Goal: Check status: Check status

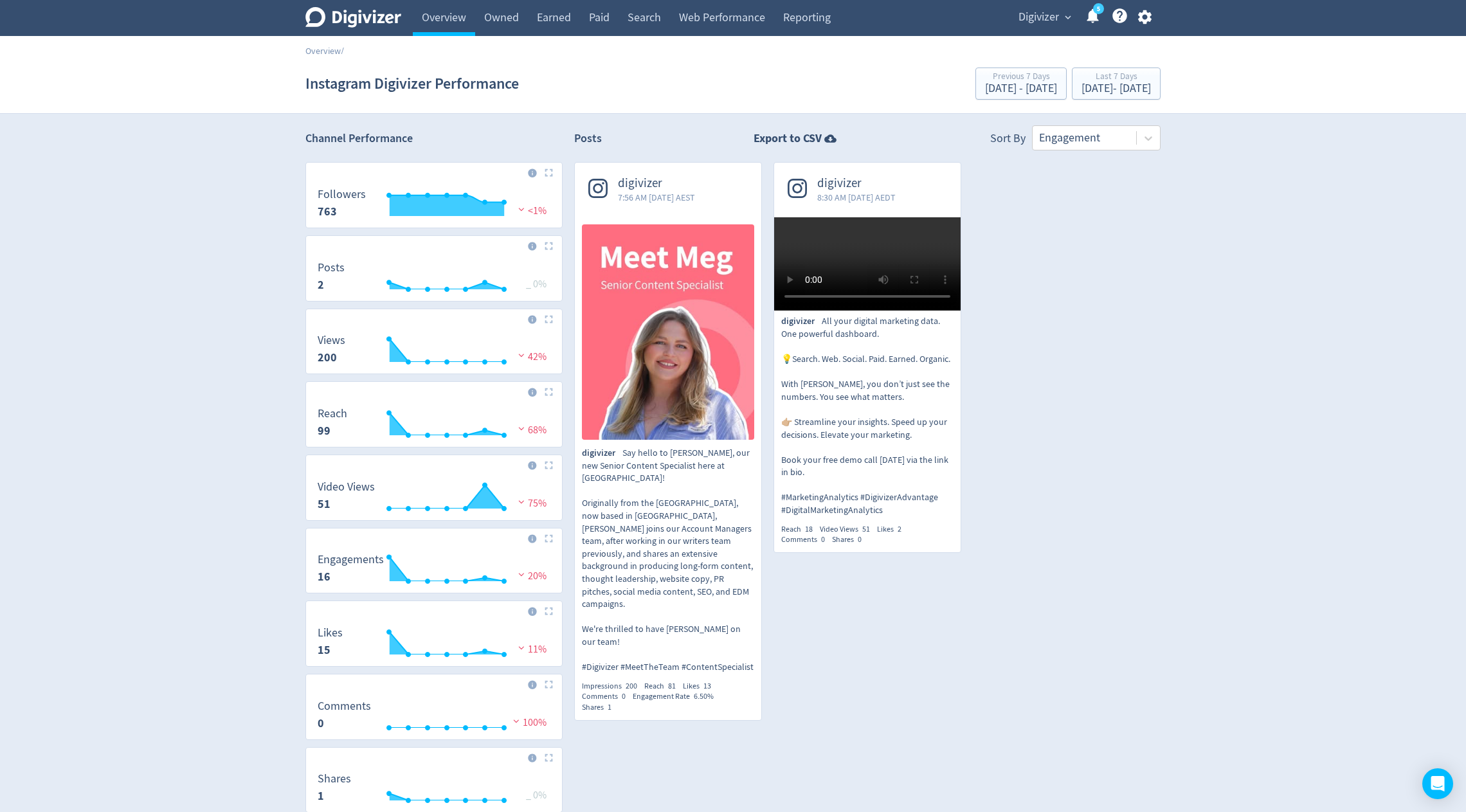
scroll to position [23, 0]
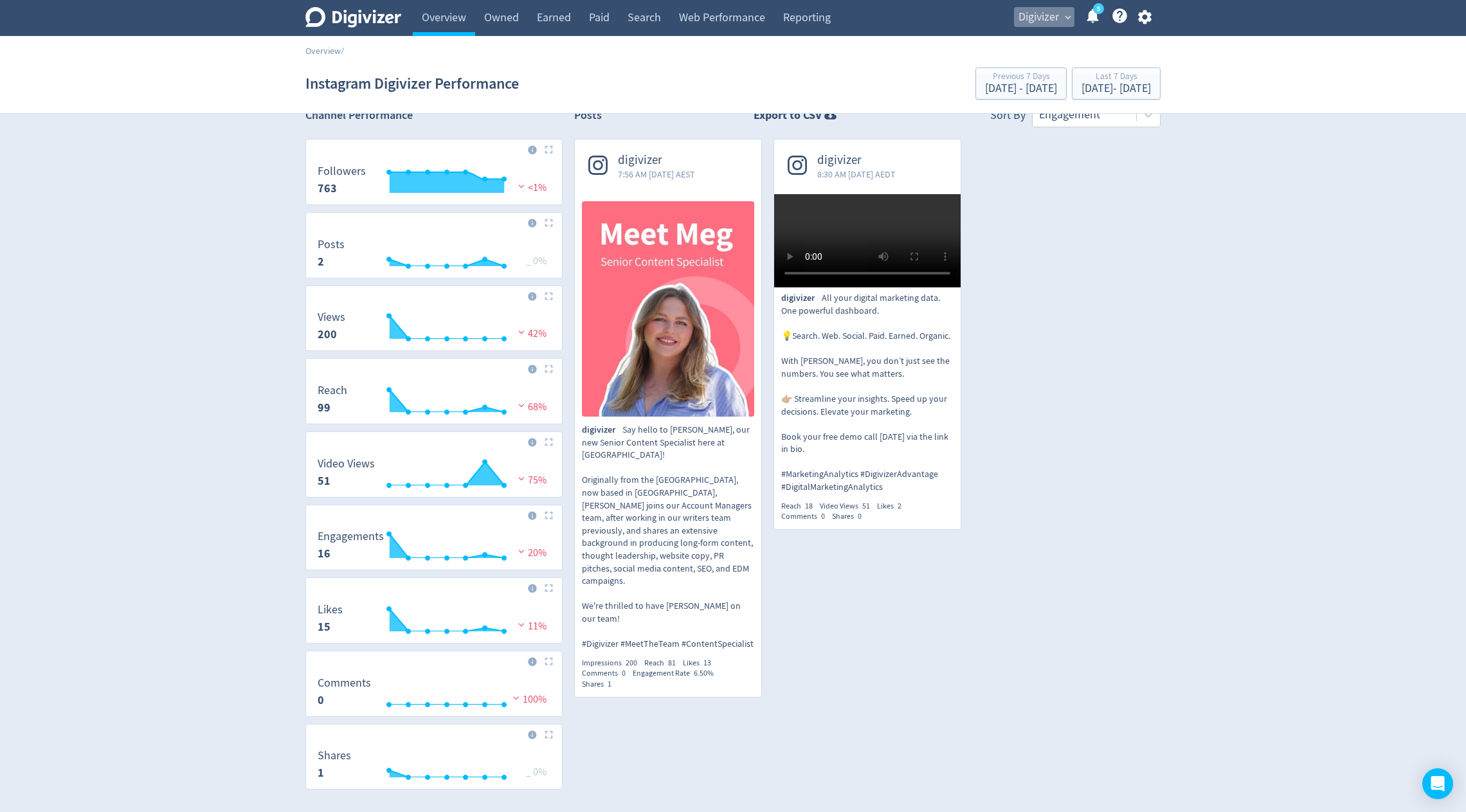
click at [1042, 15] on span "Digivizer" at bounding box center [1038, 17] width 40 height 20
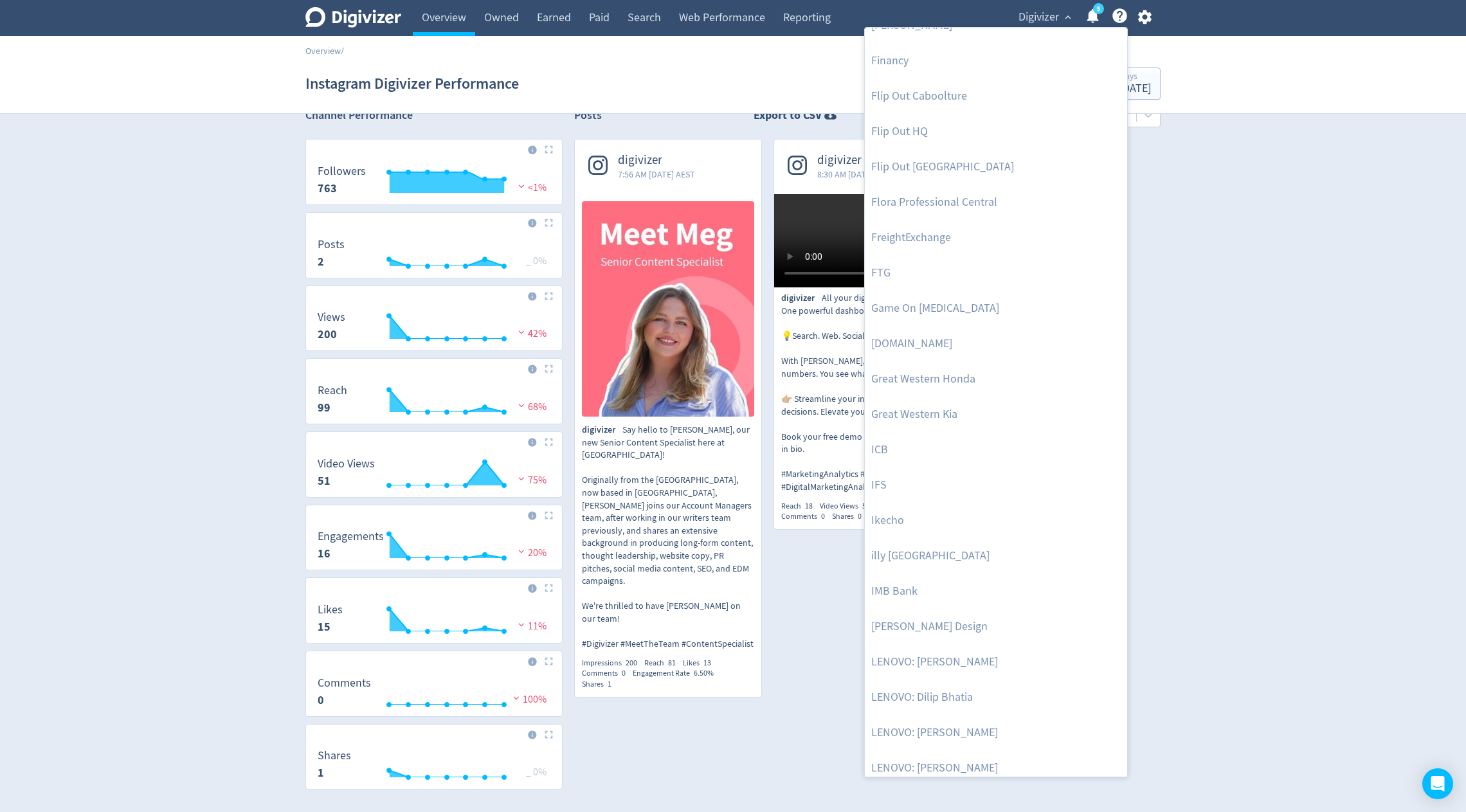
scroll to position [695, 0]
click at [906, 546] on link "illy [GEOGRAPHIC_DATA]" at bounding box center [996, 552] width 262 height 35
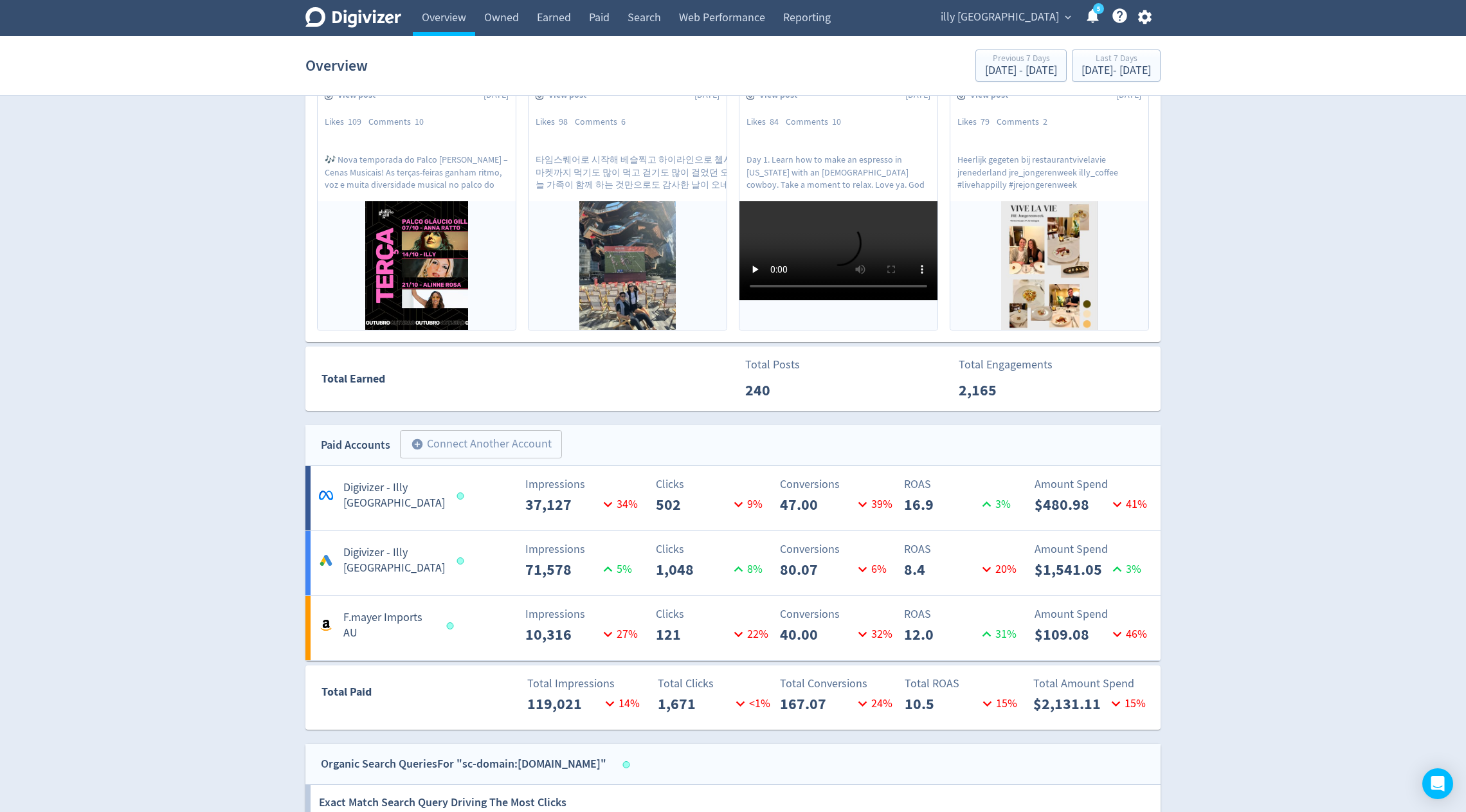
scroll to position [348, 0]
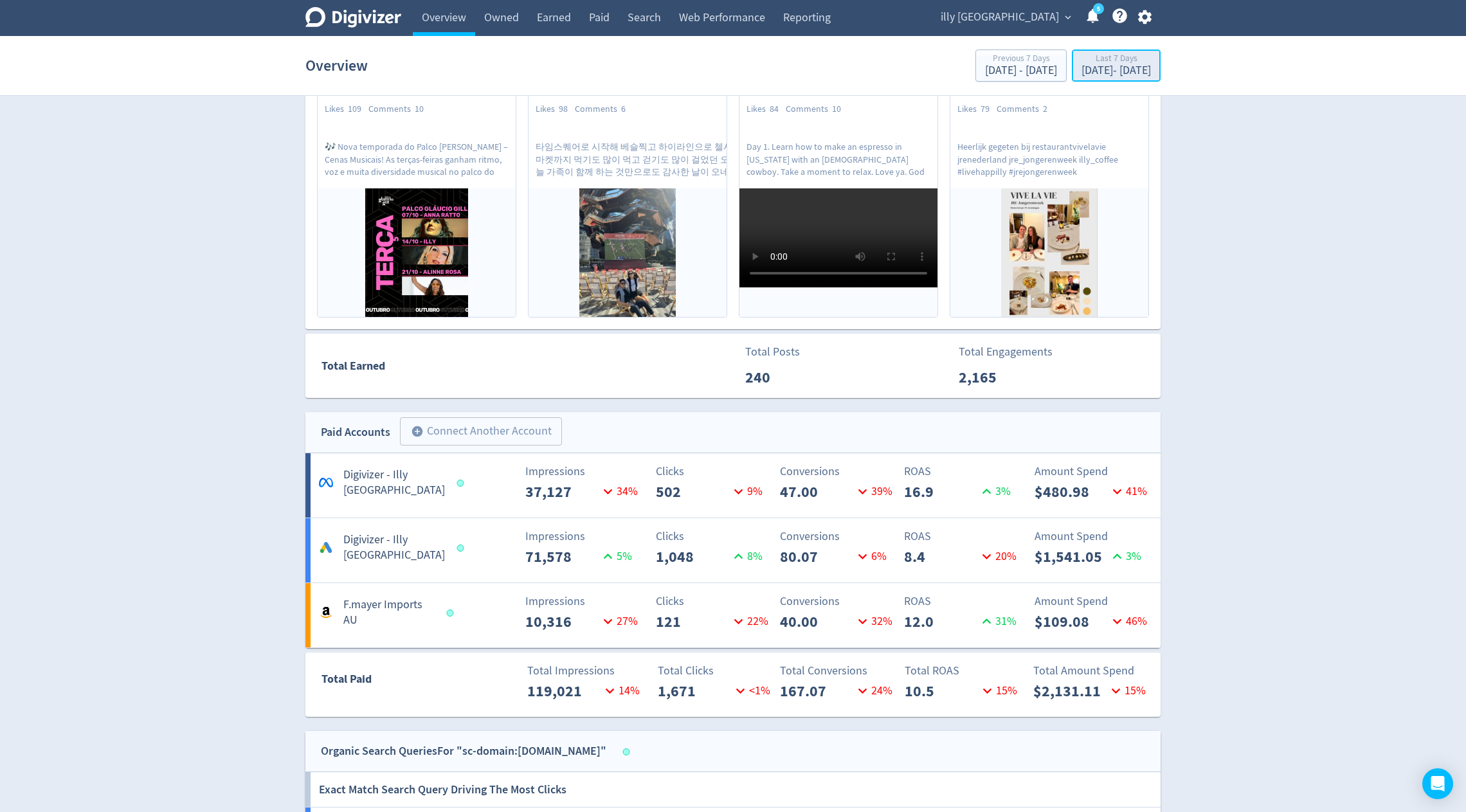
click at [1082, 72] on div "[DATE] - [DATE]" at bounding box center [1116, 71] width 69 height 12
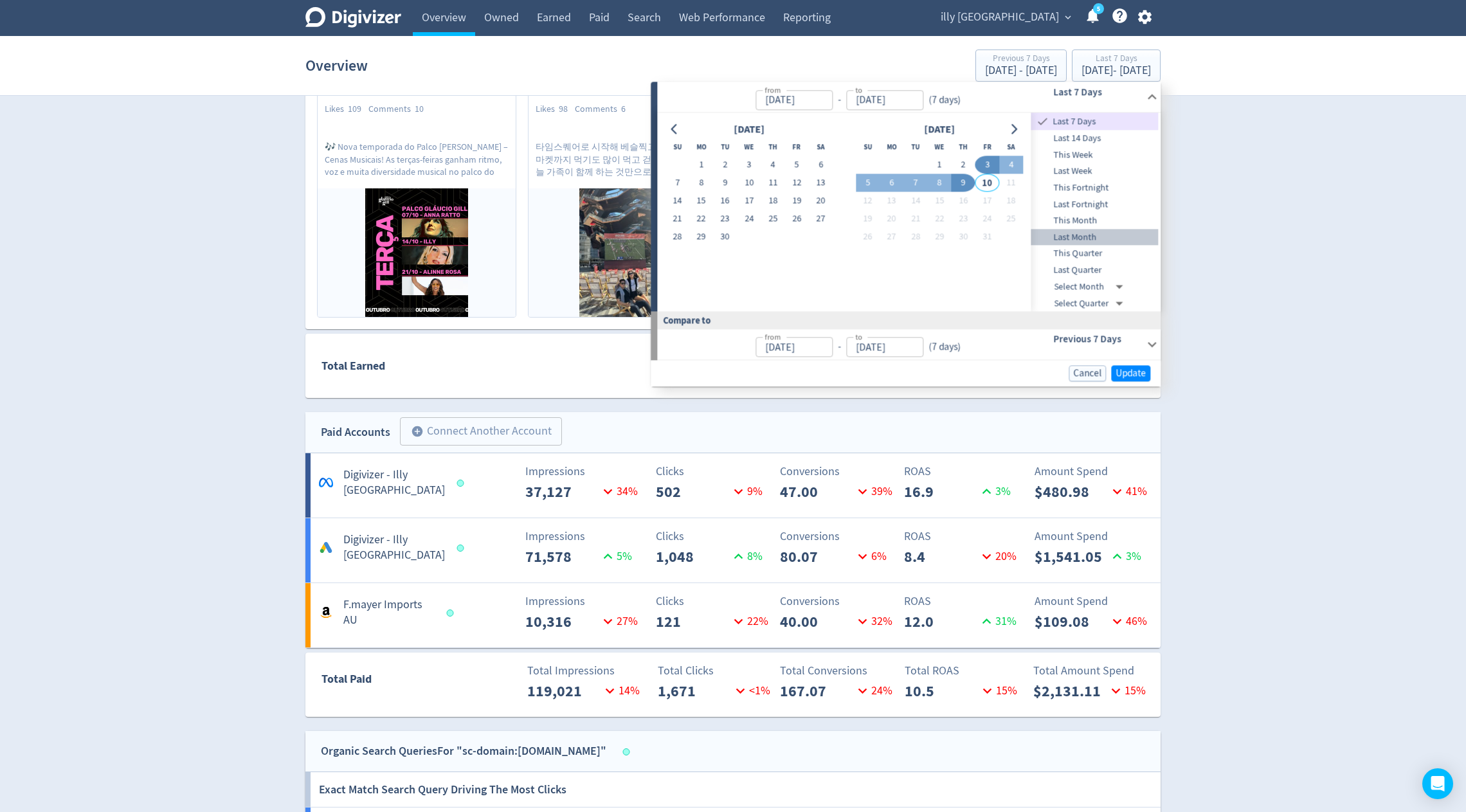
click at [1090, 233] on span "Last Month" at bounding box center [1095, 237] width 127 height 15
type input "[DATE]"
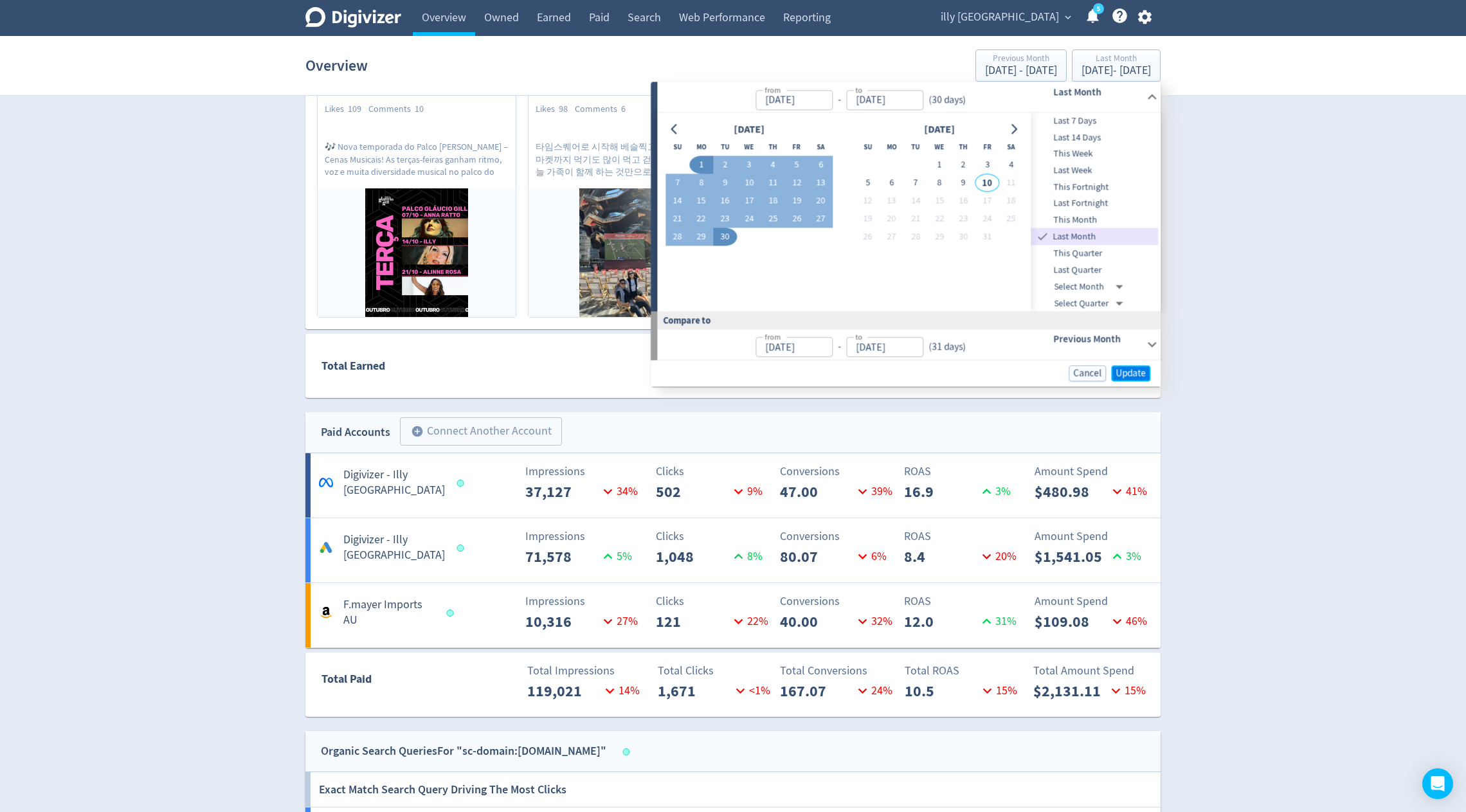
click at [1118, 374] on span "Update" at bounding box center [1130, 373] width 30 height 9
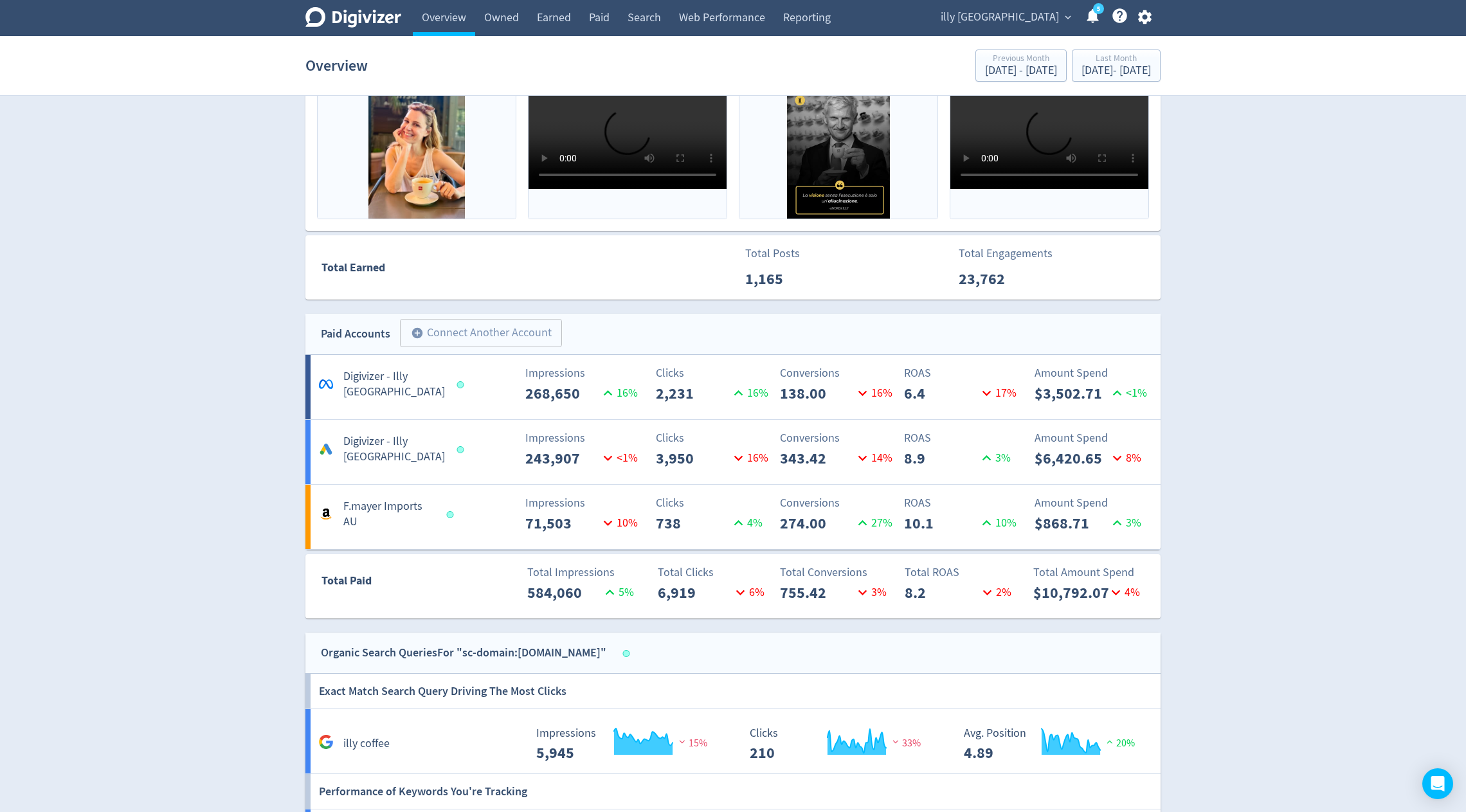
scroll to position [445, 0]
click at [608, 15] on link "Paid" at bounding box center [599, 18] width 38 height 36
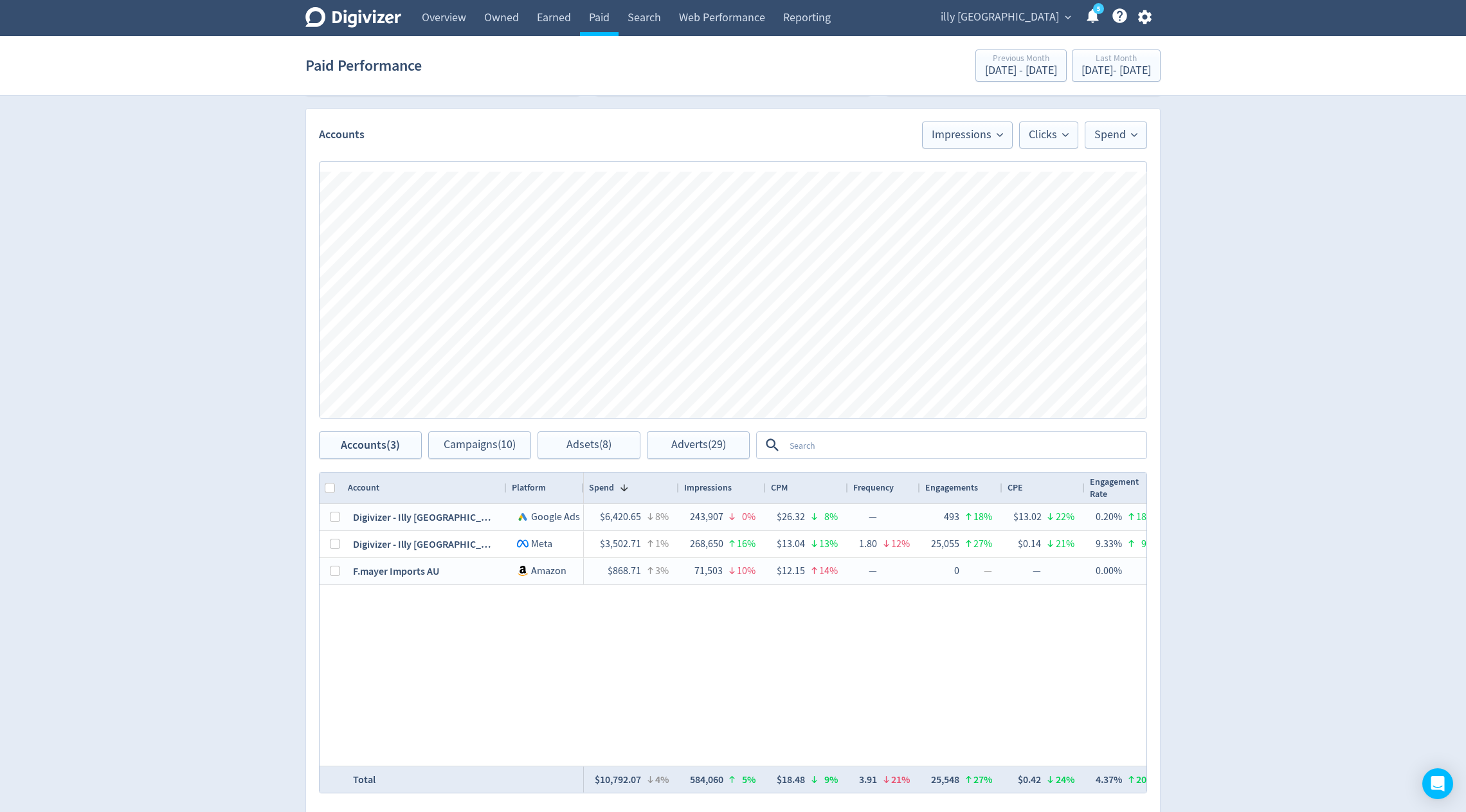
scroll to position [335, 0]
click at [680, 444] on span "Adverts (29)" at bounding box center [698, 443] width 55 height 12
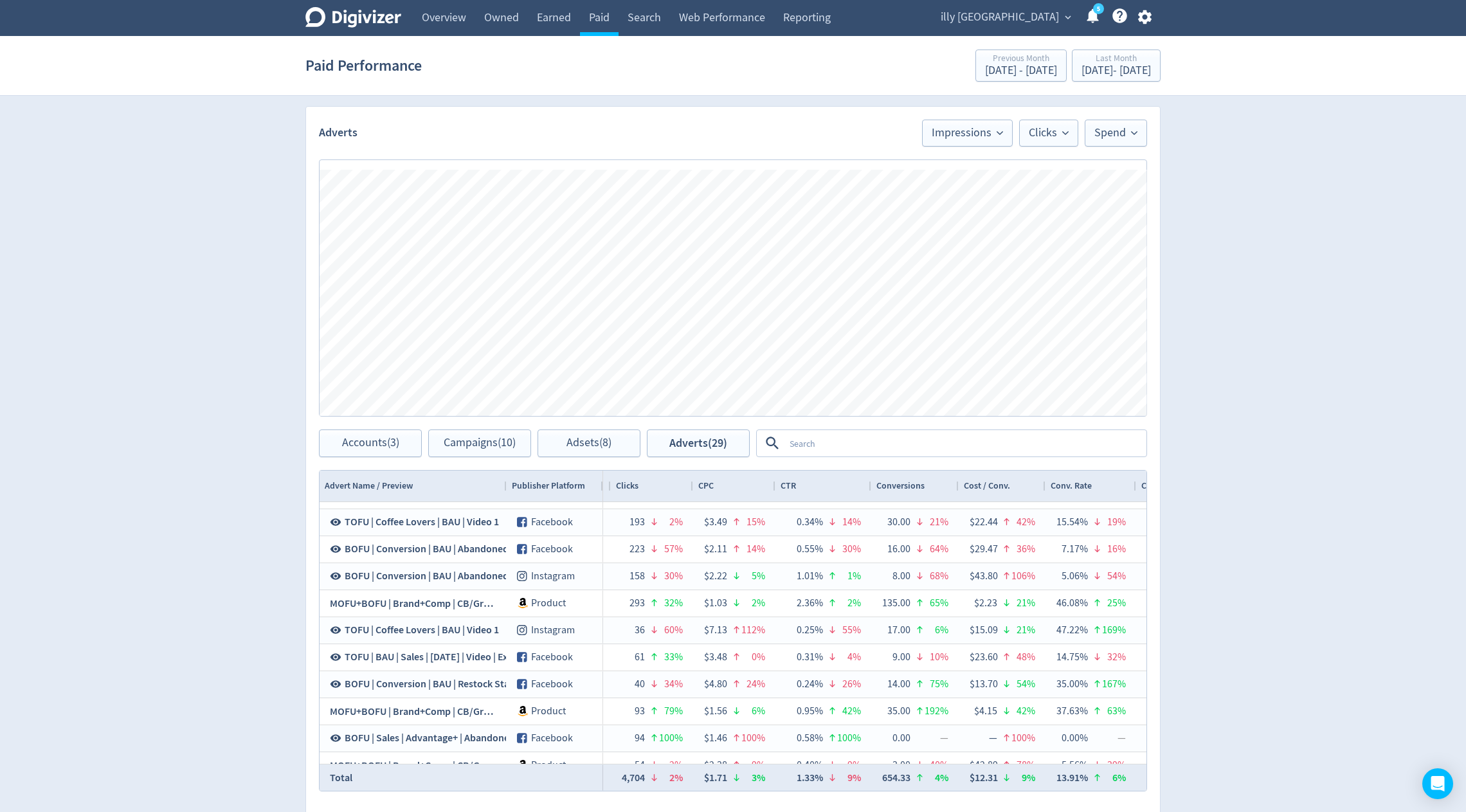
click at [1035, 15] on span "illy [GEOGRAPHIC_DATA]" at bounding box center [1000, 17] width 119 height 20
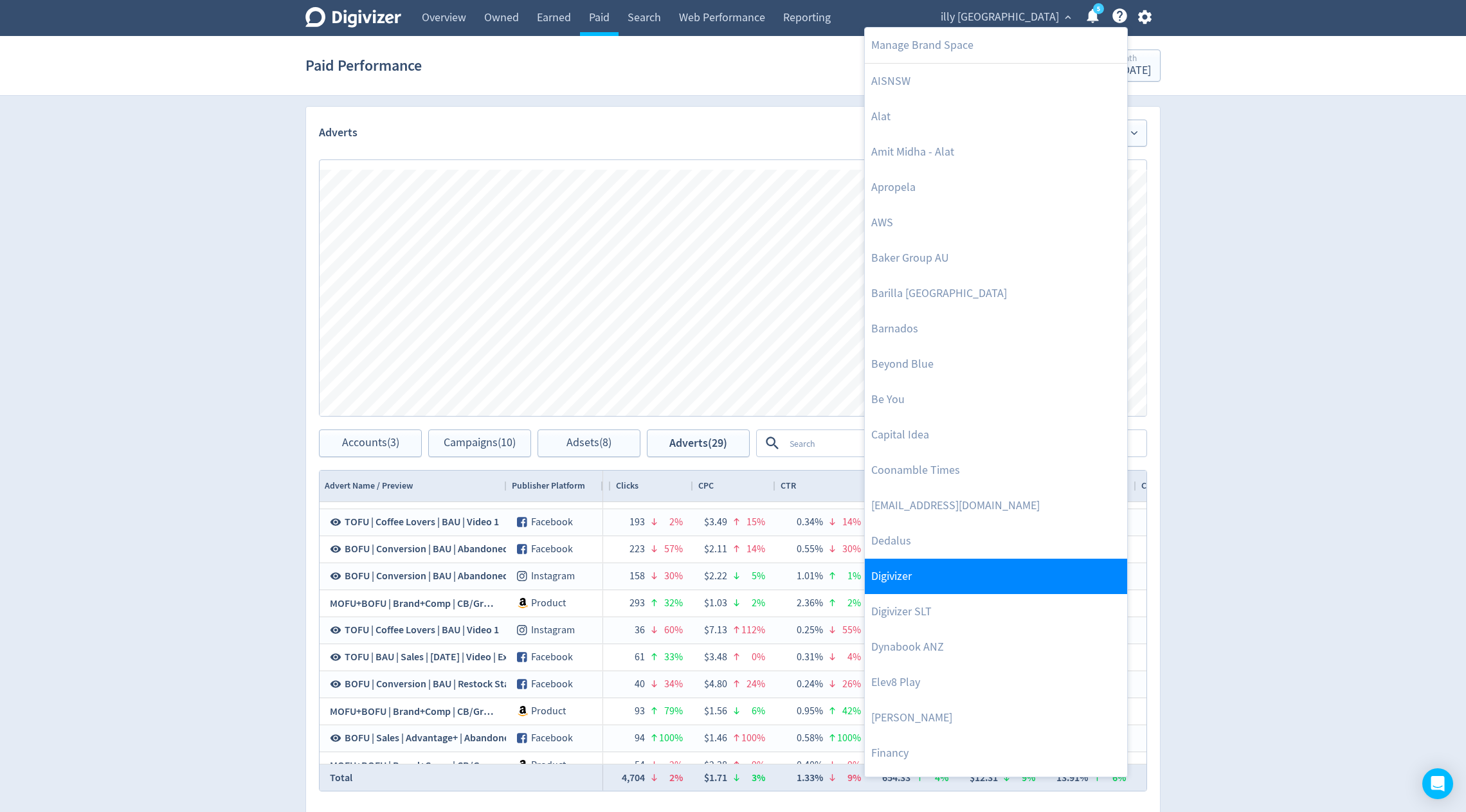
click at [891, 585] on link "Digivizer" at bounding box center [996, 576] width 262 height 35
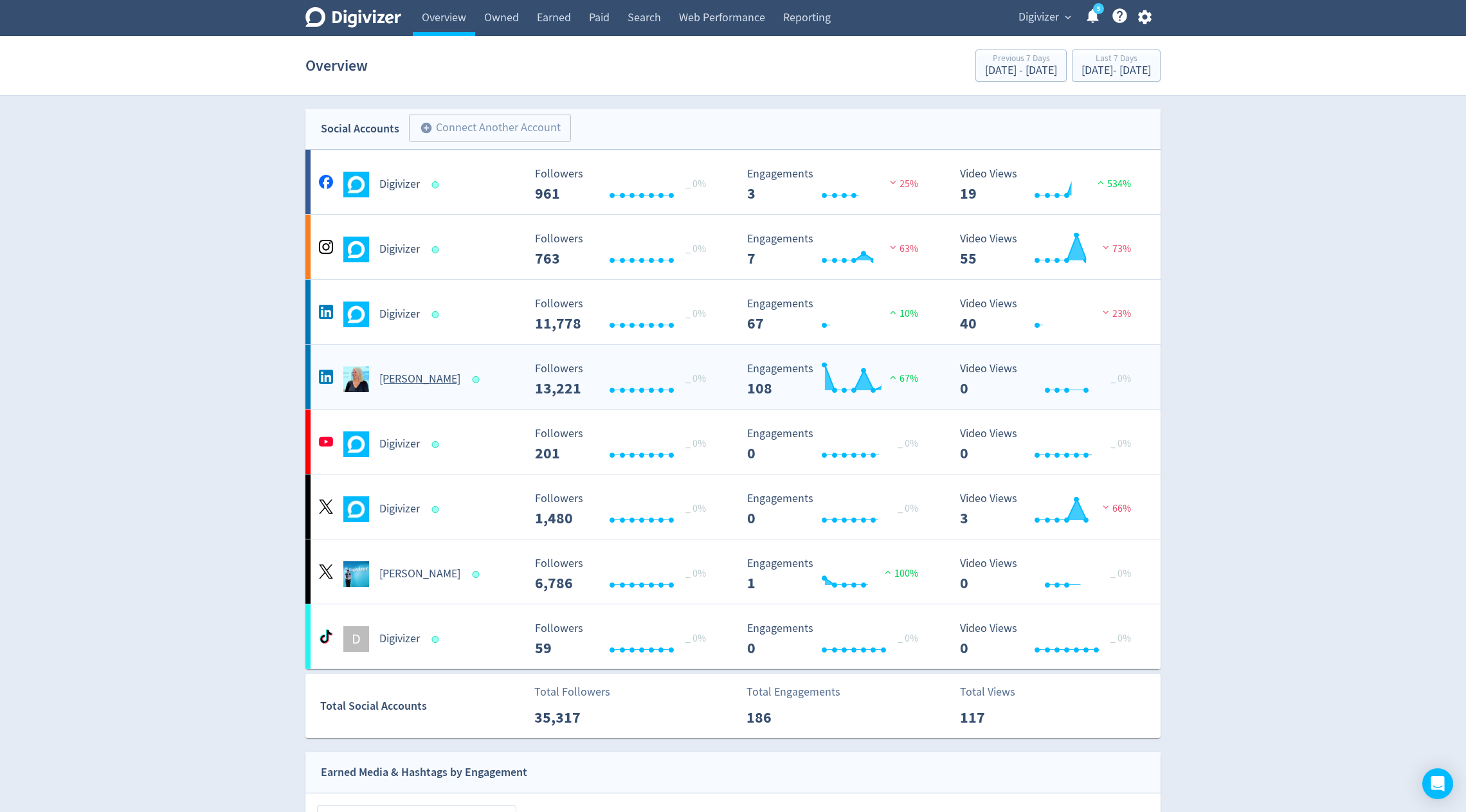
click at [392, 375] on h5 "[PERSON_NAME]" at bounding box center [419, 379] width 81 height 15
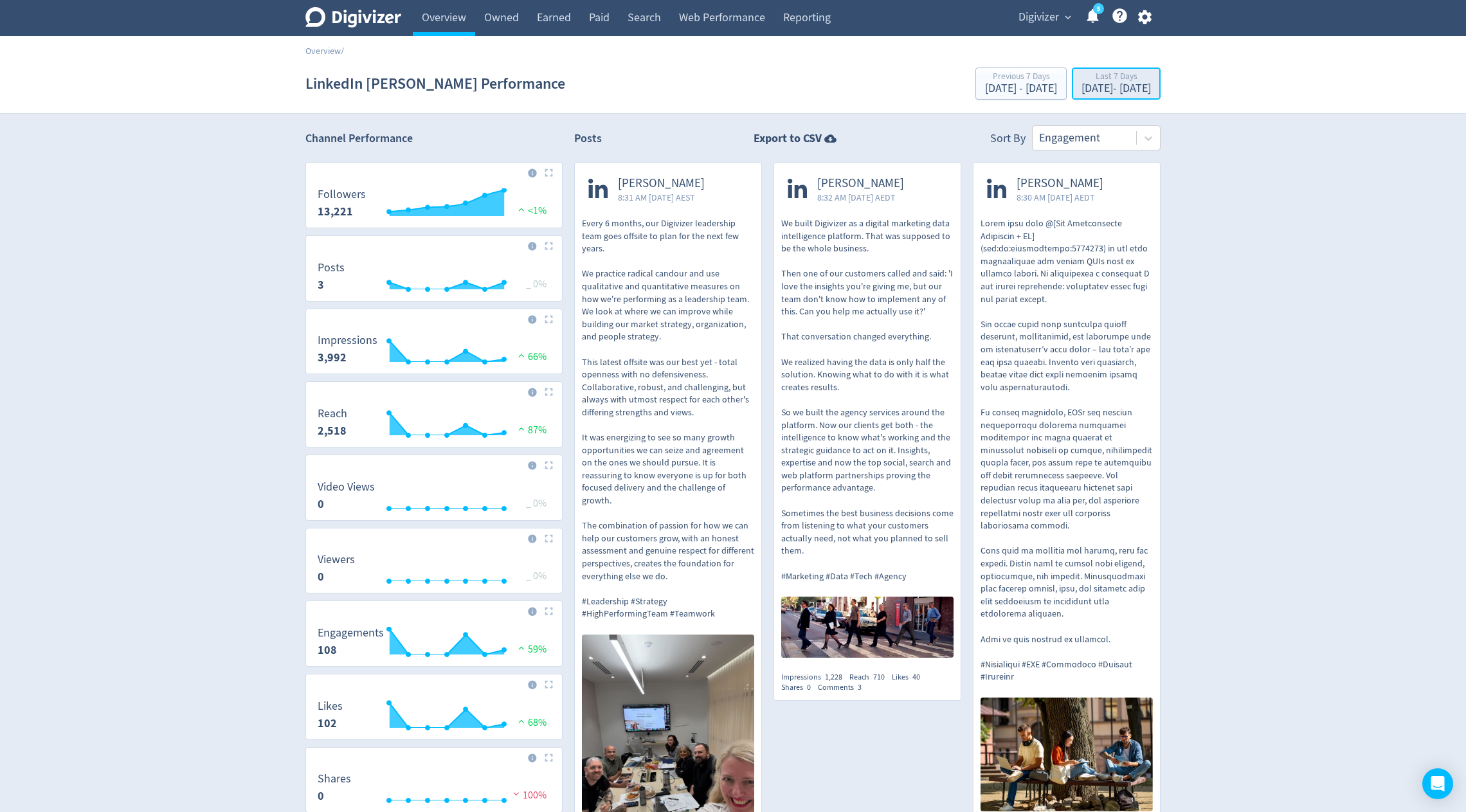
click at [1089, 72] on div "Last 7 Days" at bounding box center [1116, 77] width 69 height 11
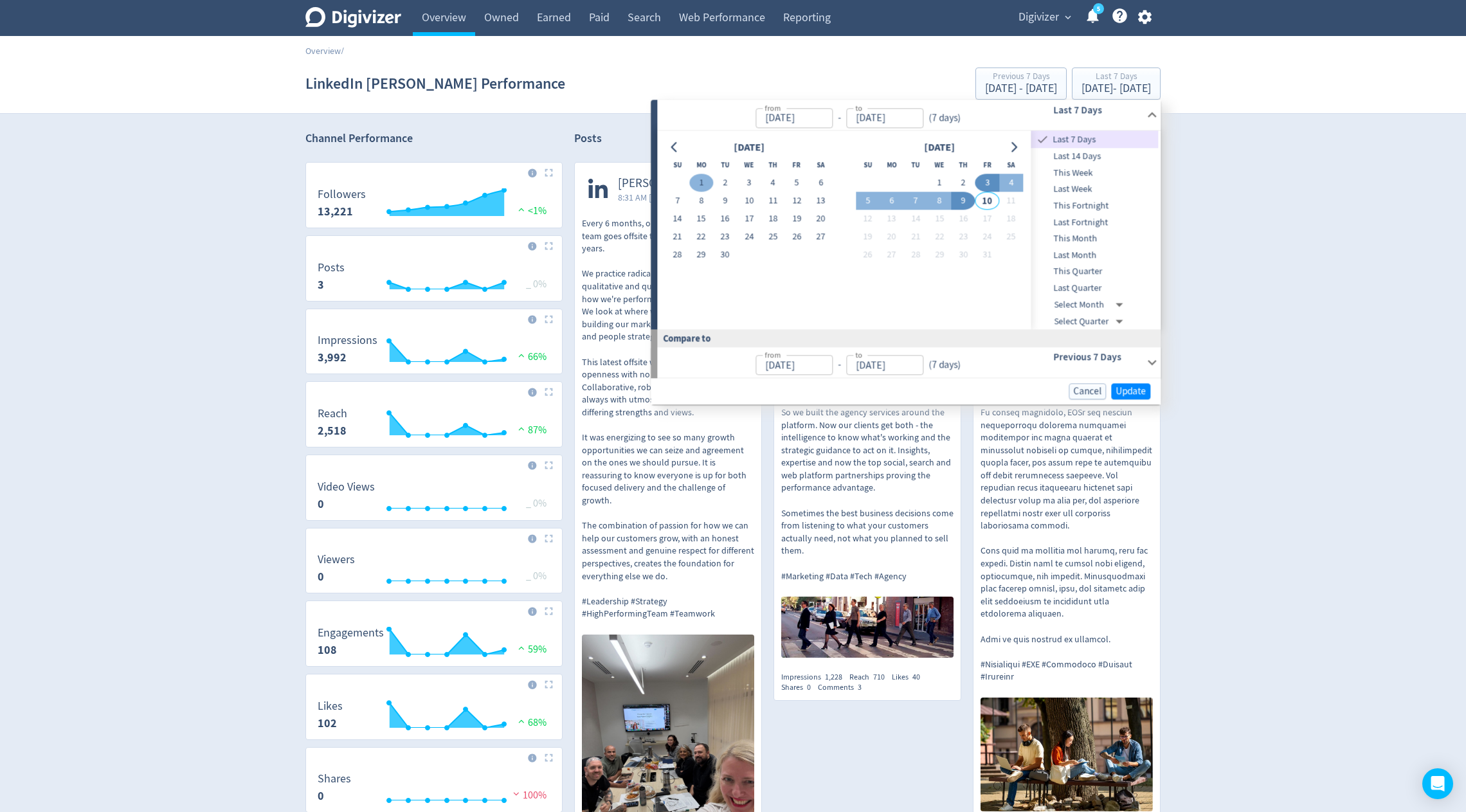
click at [705, 182] on button "1" at bounding box center [701, 183] width 24 height 18
type input "[DATE]"
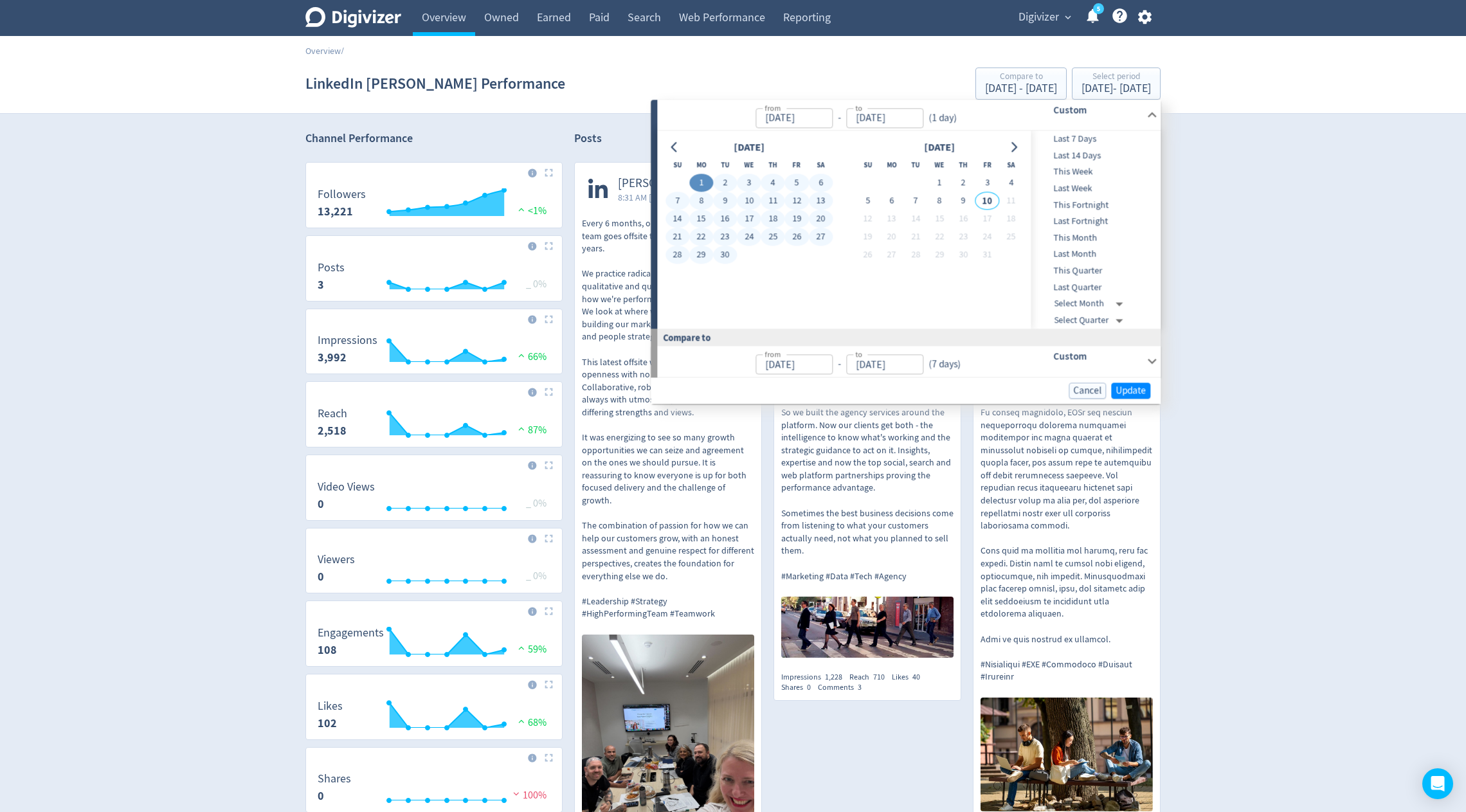
click at [726, 255] on button "30" at bounding box center [725, 254] width 24 height 18
type input "[DATE]"
click at [1132, 386] on span "Update" at bounding box center [1130, 390] width 30 height 9
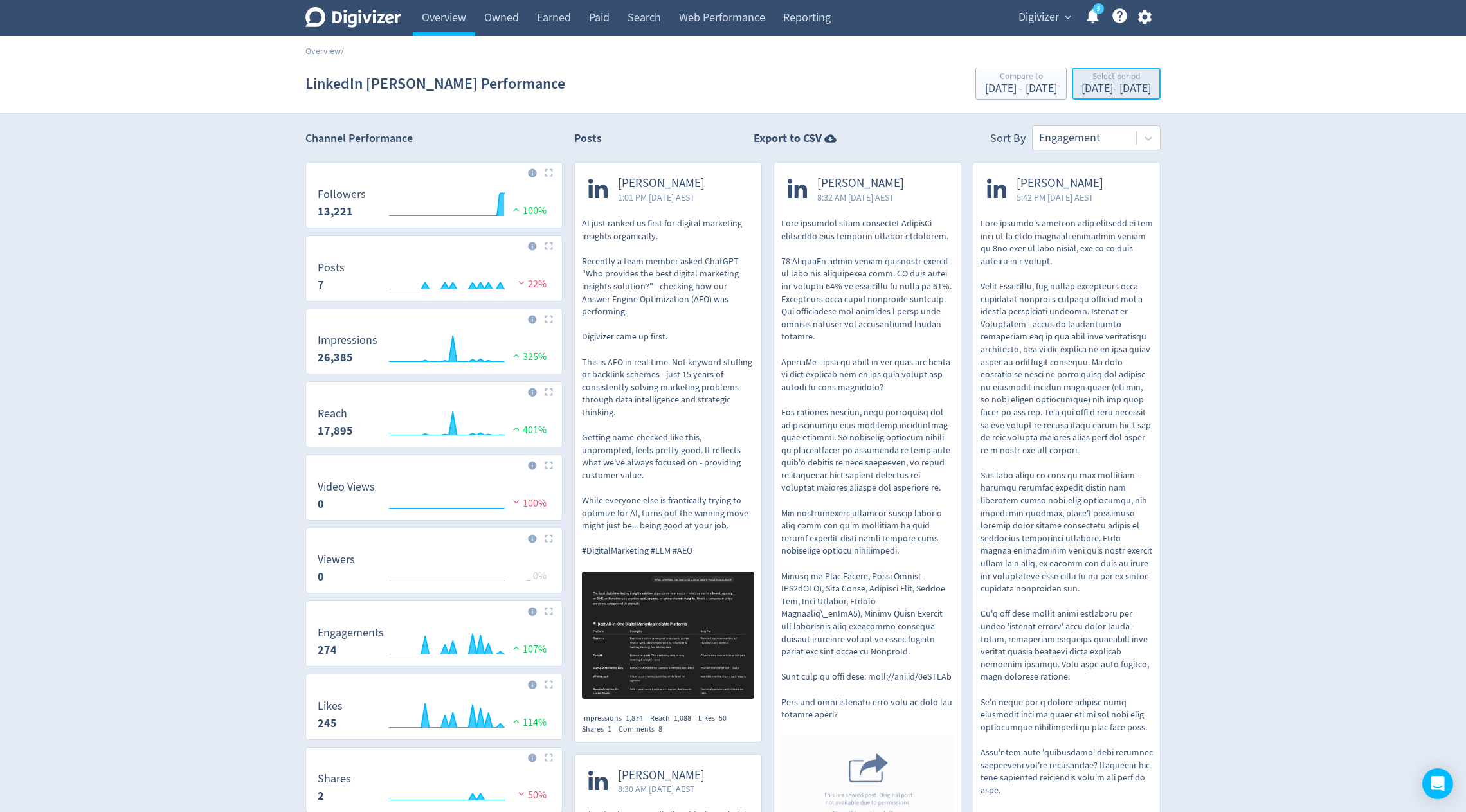
click at [1082, 85] on div "[DATE] - [DATE]" at bounding box center [1116, 89] width 69 height 12
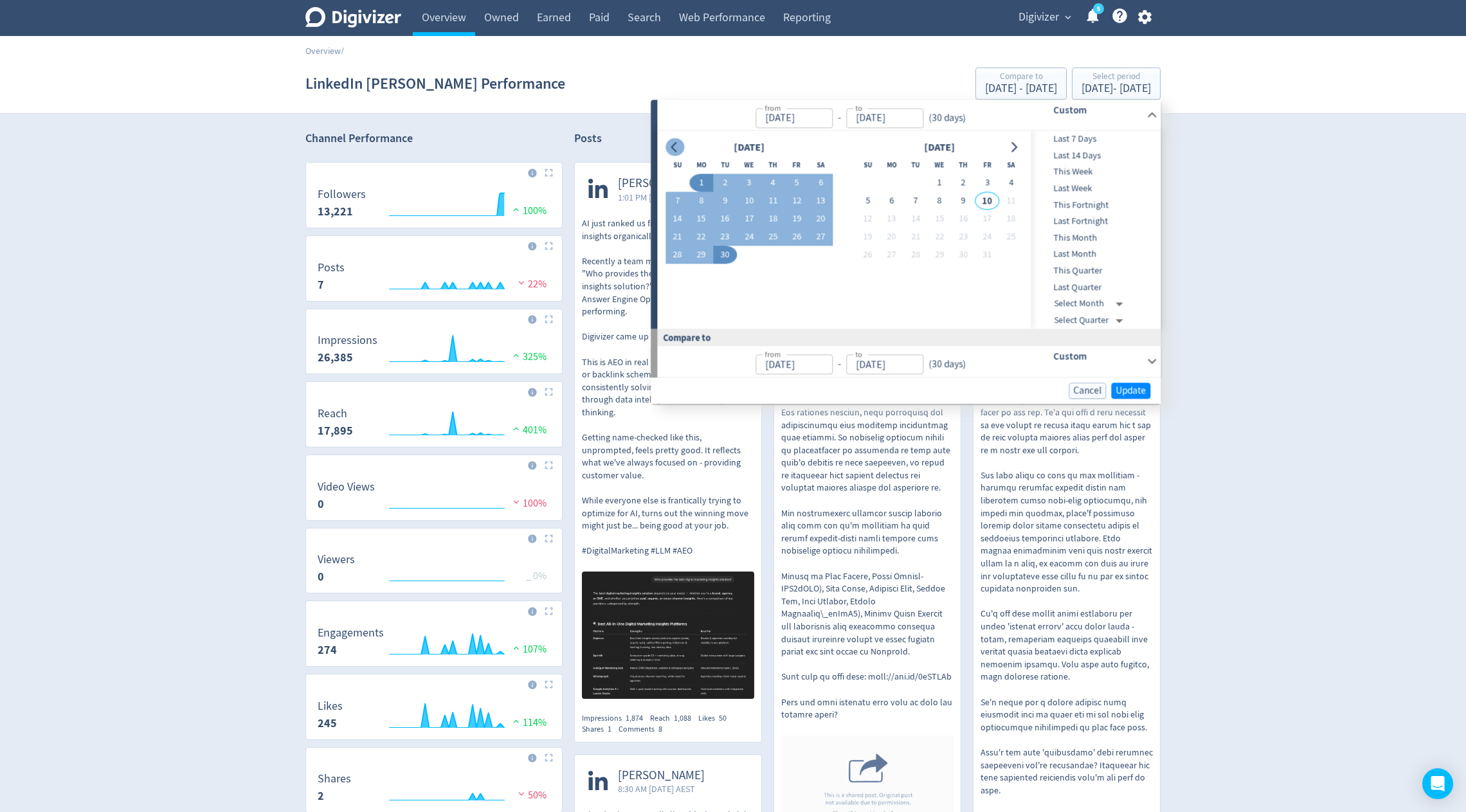
click at [676, 147] on icon "Go to previous month" at bounding box center [675, 147] width 10 height 10
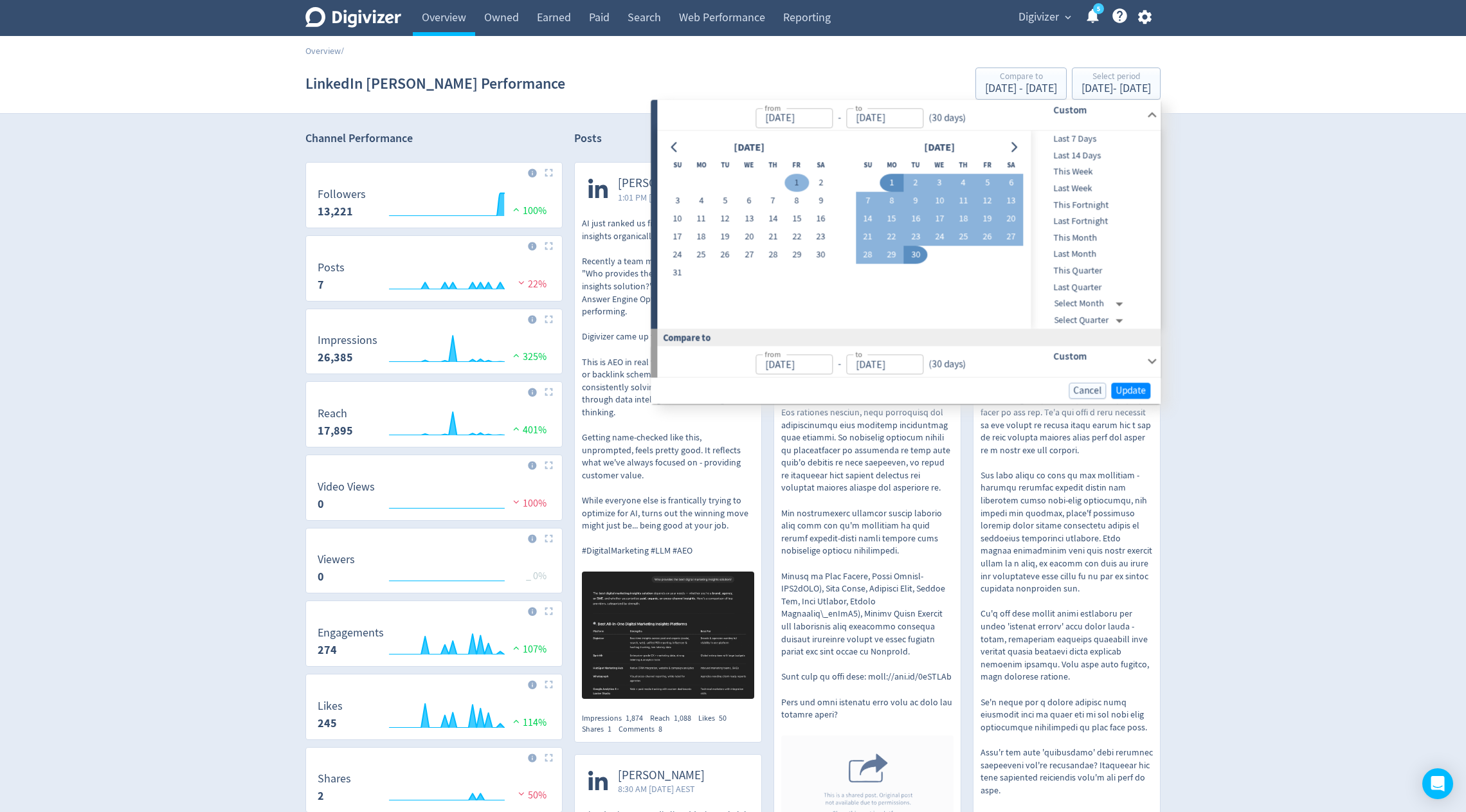
click at [792, 184] on button "1" at bounding box center [797, 183] width 24 height 18
type input "[DATE]"
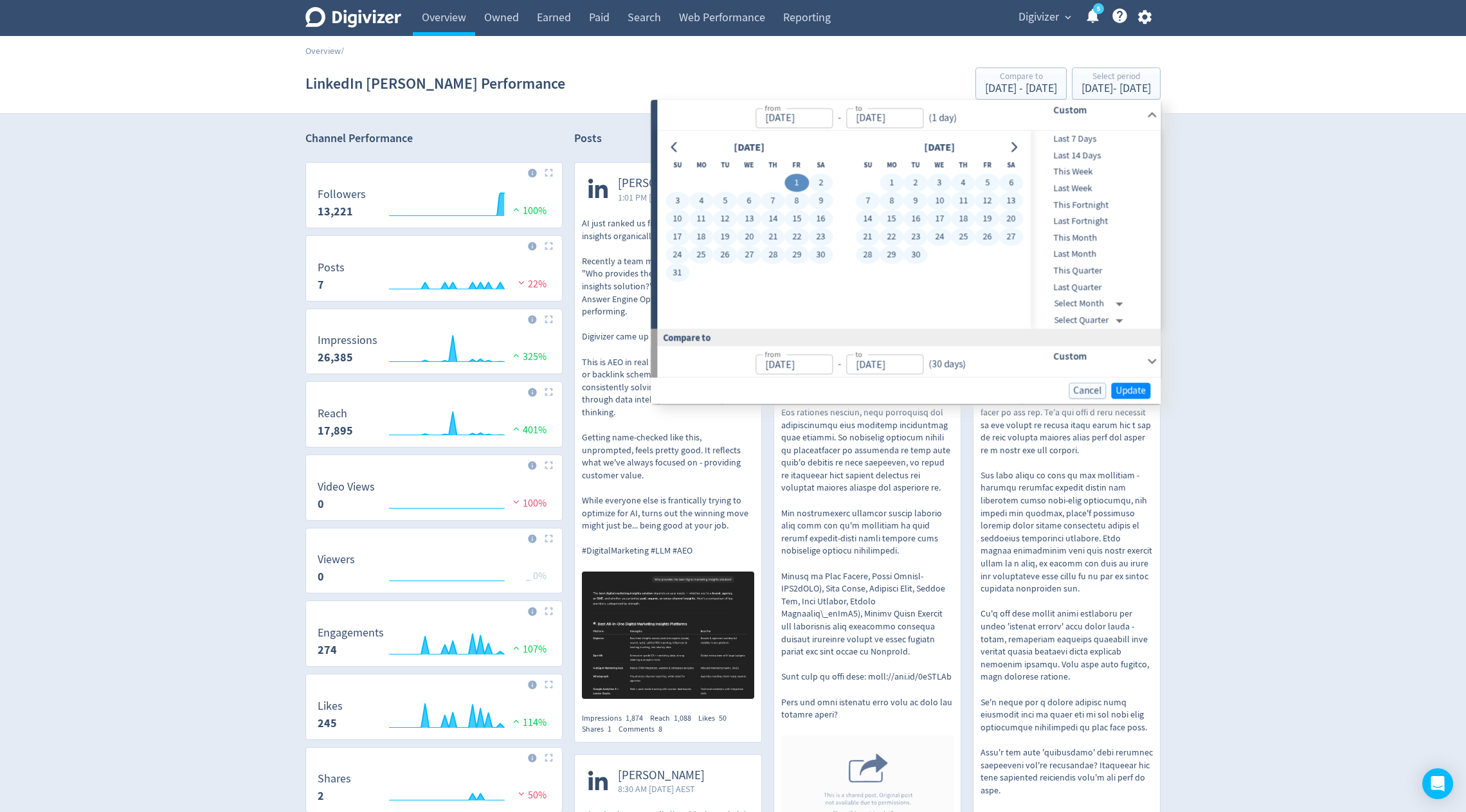
click at [914, 259] on button "30" at bounding box center [915, 254] width 24 height 18
type input "[DATE]"
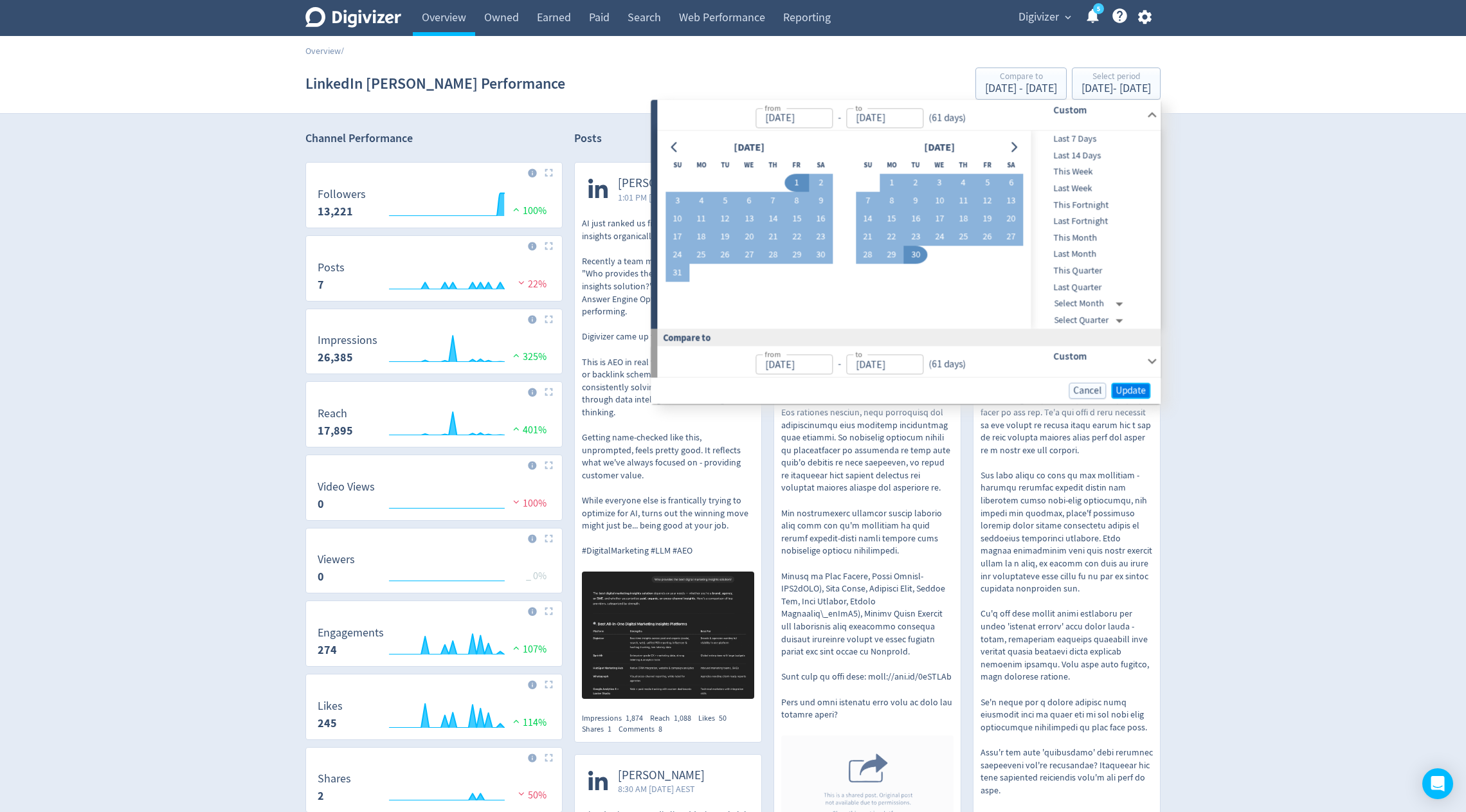
click at [1137, 394] on span "Update" at bounding box center [1130, 390] width 30 height 9
